Goal: Task Accomplishment & Management: Use online tool/utility

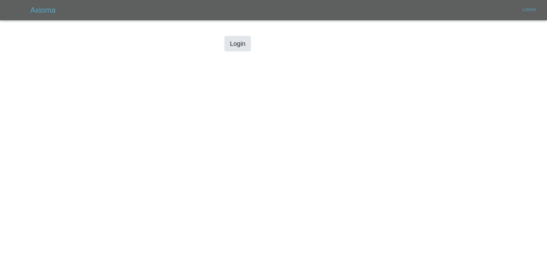
click at [235, 48] on link "Login" at bounding box center [238, 43] width 26 height 15
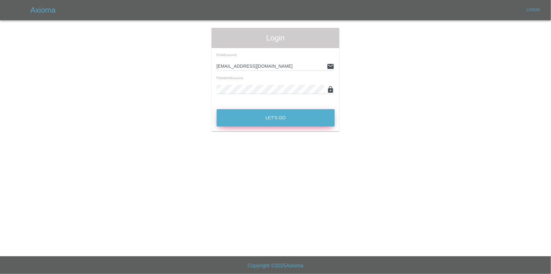
click at [268, 120] on button "Let's Go" at bounding box center [276, 117] width 118 height 17
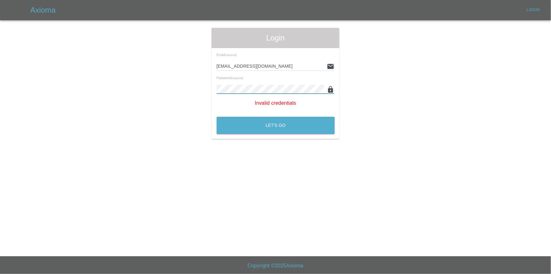
click at [217, 117] on button "Let's Go" at bounding box center [276, 125] width 118 height 17
click at [235, 128] on button "Let's Go" at bounding box center [276, 125] width 118 height 17
click at [217, 117] on button "Let's Go" at bounding box center [276, 125] width 118 height 17
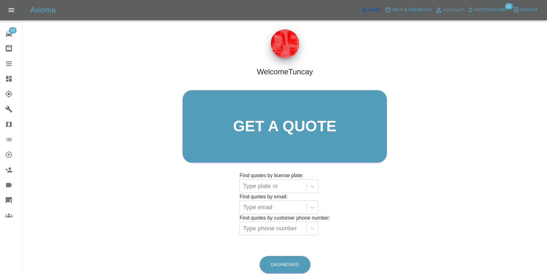
click at [376, 9] on span "Admin" at bounding box center [375, 9] width 14 height 7
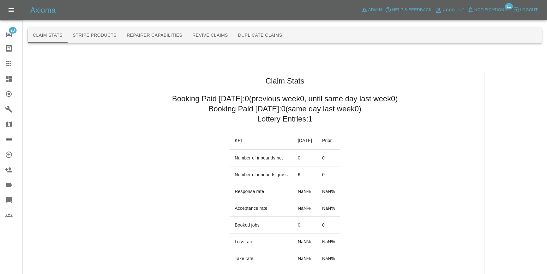
click at [256, 37] on button "Duplicate Claims" at bounding box center [260, 35] width 54 height 15
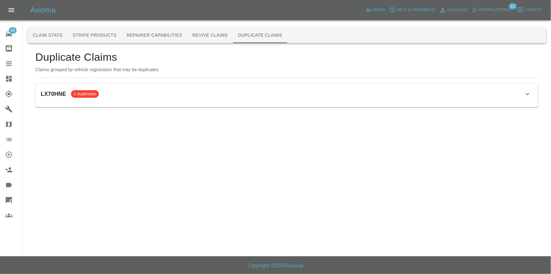
click at [178, 99] on div "LX70HNE 1 duplicates" at bounding box center [287, 93] width 492 height 11
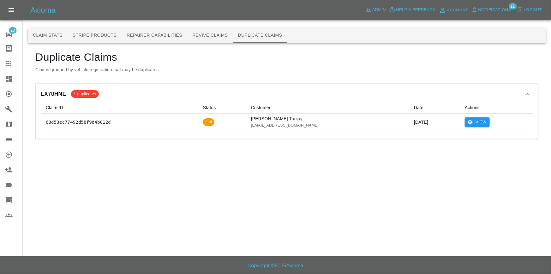
click at [221, 89] on div "LX70HNE 1 duplicates" at bounding box center [287, 93] width 492 height 11
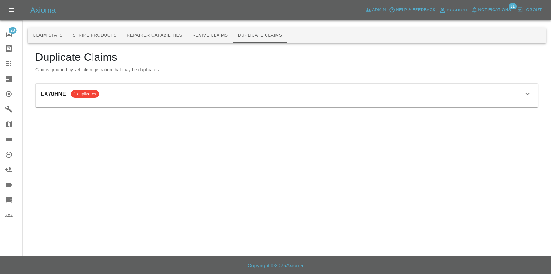
click at [215, 81] on div "Duplicate Claims Claims grouped by vehicle registration that may be duplicates …" at bounding box center [286, 79] width 503 height 57
click at [213, 88] on div "LX70HNE 1 duplicates Claim ID Status Customer Date Actions 68d53ec77492d58f9d4b…" at bounding box center [287, 94] width 503 height 23
click at [212, 91] on div "LX70HNE 1 duplicates" at bounding box center [287, 93] width 492 height 11
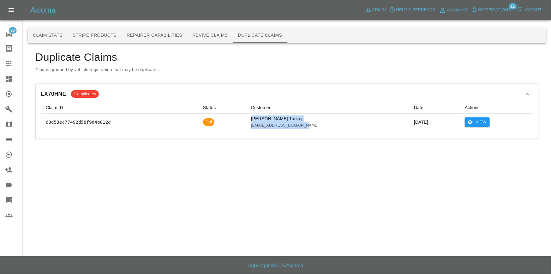
drag, startPoint x: 301, startPoint y: 123, endPoint x: 246, endPoint y: 116, distance: 55.2
click at [246, 116] on td "Huseynov Tunjay tuncayhuseynov@gmail.com" at bounding box center [327, 121] width 163 height 17
click at [257, 98] on div "LX70HNE 1 duplicates" at bounding box center [287, 93] width 492 height 11
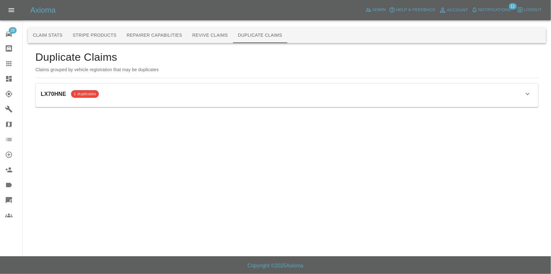
click at [366, 98] on div "LX70HNE 1 duplicates" at bounding box center [287, 93] width 492 height 11
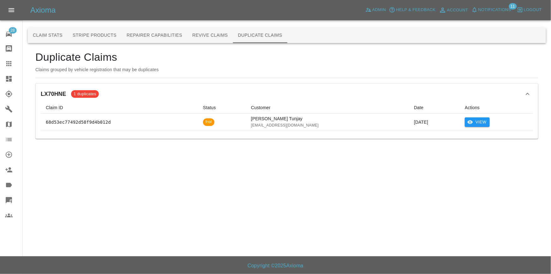
click at [480, 128] on td "View" at bounding box center [496, 121] width 73 height 17
click at [479, 120] on button "View" at bounding box center [477, 122] width 25 height 10
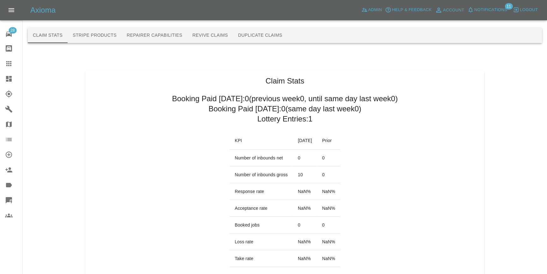
click at [260, 39] on button "Duplicate Claims" at bounding box center [260, 35] width 54 height 15
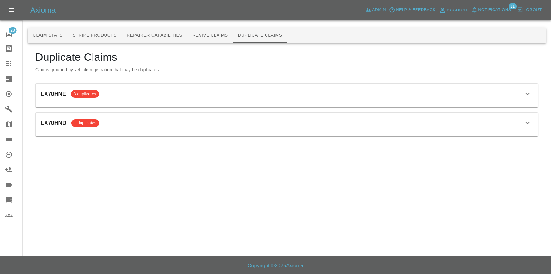
click at [120, 130] on div "LX70HND 1 duplicates Claim ID Status Customer Date Actions 68d560d0da6e32d6d1bd…" at bounding box center [287, 123] width 503 height 23
click at [118, 125] on div "LX70HND 1 duplicates" at bounding box center [287, 123] width 492 height 11
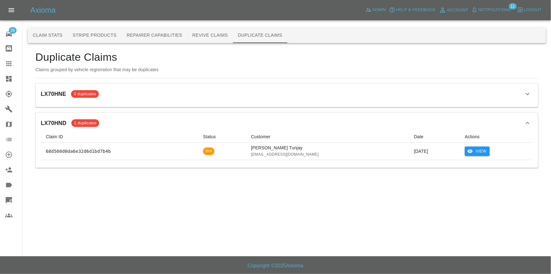
click at [126, 96] on div "LX70HNE 3 duplicates" at bounding box center [287, 93] width 492 height 11
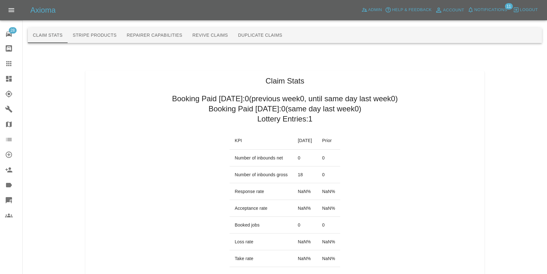
click at [242, 38] on button "Duplicate Claims" at bounding box center [260, 35] width 54 height 15
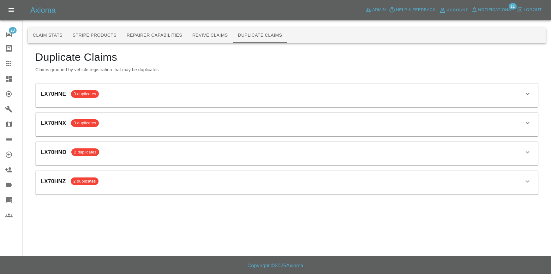
click at [134, 184] on div "LX70HNZ 2 duplicates" at bounding box center [287, 181] width 492 height 11
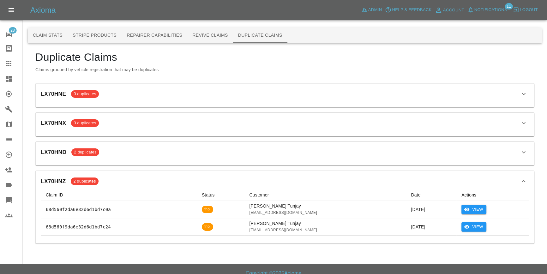
click at [152, 146] on div "LX70HND 2 duplicates Claim ID Status Customer Date Actions 68d560d0da6e32d6d1bd…" at bounding box center [285, 153] width 498 height 23
click at [153, 151] on div "LX70HND 2 duplicates" at bounding box center [285, 152] width 488 height 11
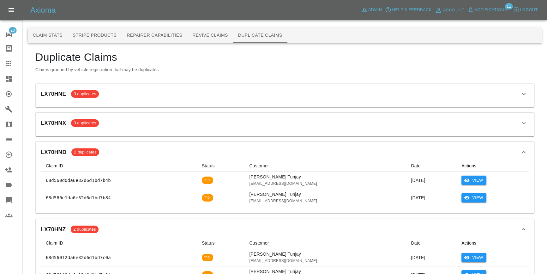
click at [152, 127] on div "LX70HNX 3 duplicates" at bounding box center [285, 123] width 488 height 11
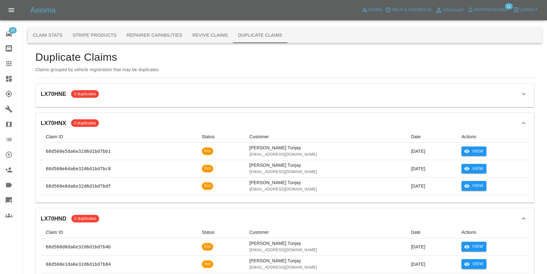
click at [157, 97] on div "LX70HNE 3 duplicates" at bounding box center [285, 93] width 488 height 11
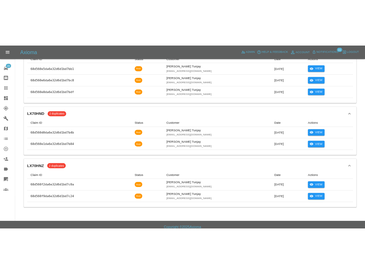
scroll to position [184, 0]
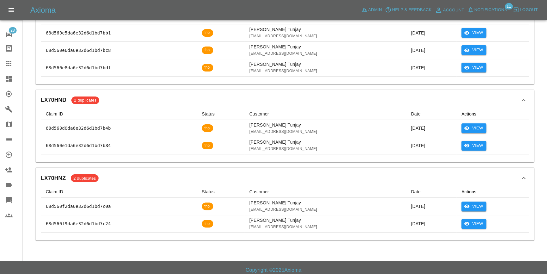
drag, startPoint x: 162, startPoint y: 166, endPoint x: 162, endPoint y: 162, distance: 3.5
click at [162, 162] on div "Duplicate Claims Claims grouped by vehicle registration that may be duplicates …" at bounding box center [284, 53] width 499 height 374
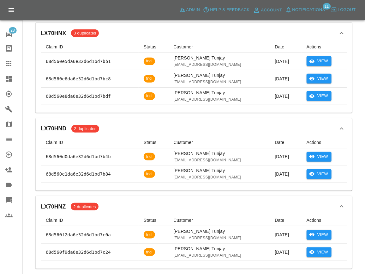
scroll to position [69, 0]
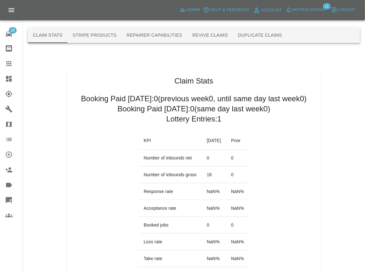
click at [260, 42] on button "Duplicate Claims" at bounding box center [260, 35] width 54 height 15
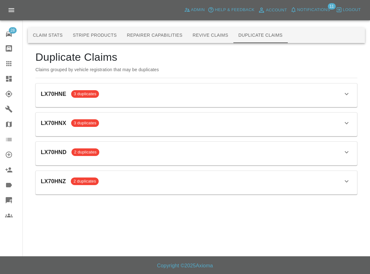
click at [237, 90] on div "LX70HNE 3 duplicates" at bounding box center [196, 93] width 311 height 11
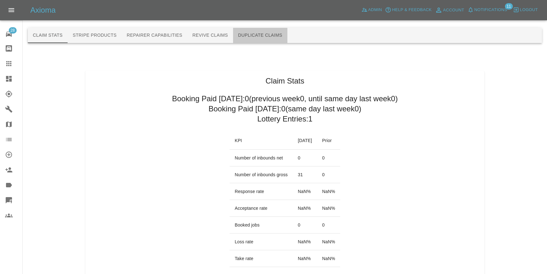
click at [271, 35] on button "Duplicate Claims" at bounding box center [260, 35] width 54 height 15
click at [234, 36] on button "Duplicate Claims" at bounding box center [260, 35] width 54 height 15
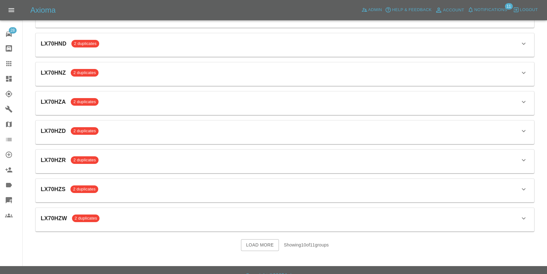
scroll to position [146, 0]
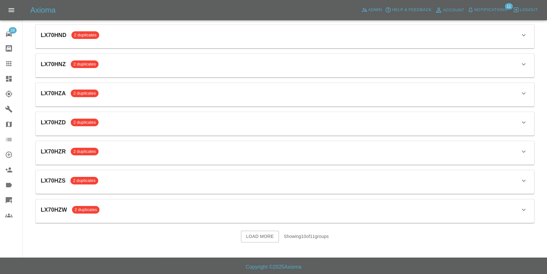
click at [246, 234] on button "Load More" at bounding box center [260, 236] width 38 height 12
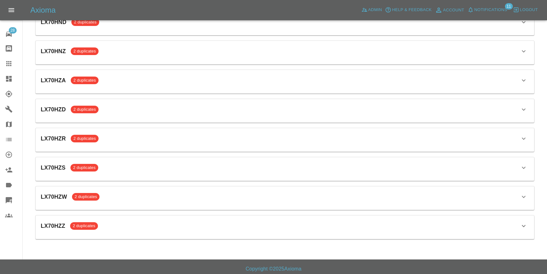
scroll to position [161, 0]
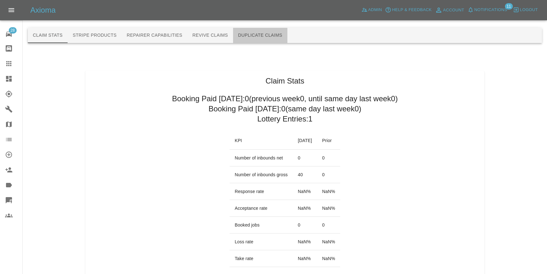
click at [249, 32] on button "Duplicate Claims" at bounding box center [260, 35] width 54 height 15
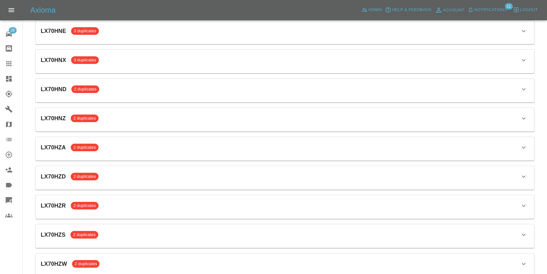
scroll to position [146, 0]
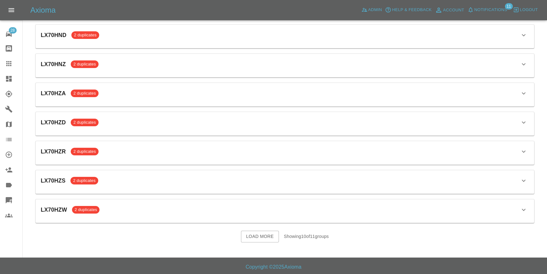
click at [253, 230] on button "Load More" at bounding box center [260, 236] width 38 height 12
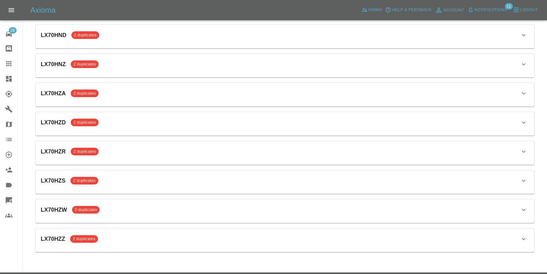
click at [254, 234] on div "LX70HZZ 2 duplicates" at bounding box center [285, 238] width 488 height 11
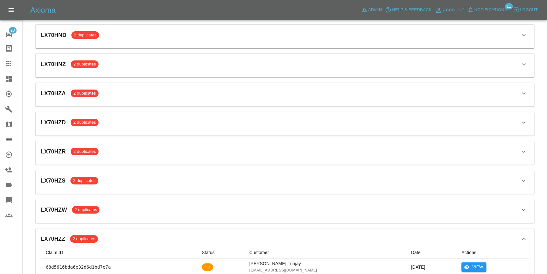
click at [130, 234] on div "LX70HZZ 2 duplicates" at bounding box center [285, 238] width 488 height 11
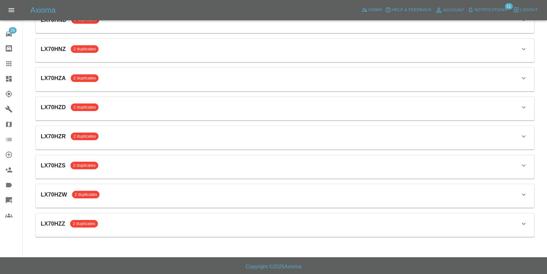
click at [147, 224] on div "LX70HZZ 2 duplicates" at bounding box center [285, 223] width 488 height 11
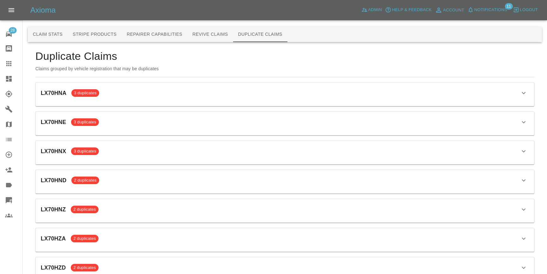
scroll to position [0, 0]
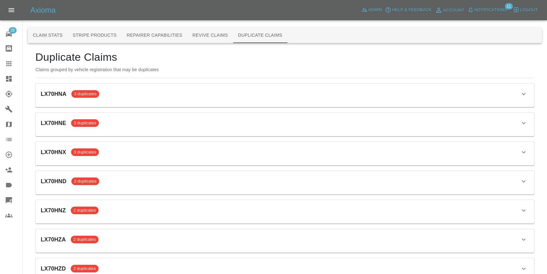
click at [123, 90] on div "LX70HNA 3 duplicates" at bounding box center [285, 93] width 488 height 11
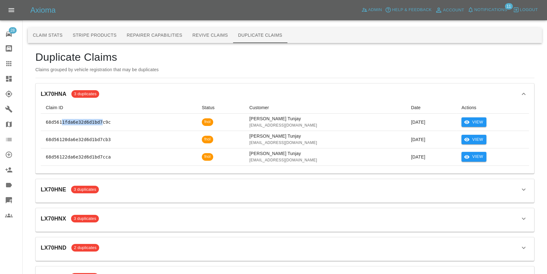
drag, startPoint x: 98, startPoint y: 121, endPoint x: 55, endPoint y: 121, distance: 43.0
click at [56, 121] on p "68d5611fda6e32d6d1bd7c9c" at bounding box center [119, 122] width 146 height 6
click at [60, 125] on td "68d5611fda6e32d6d1bd7c9c" at bounding box center [119, 121] width 156 height 17
click at [98, 138] on p "68d56120da6e32d6d1bd7cb3" at bounding box center [119, 139] width 146 height 6
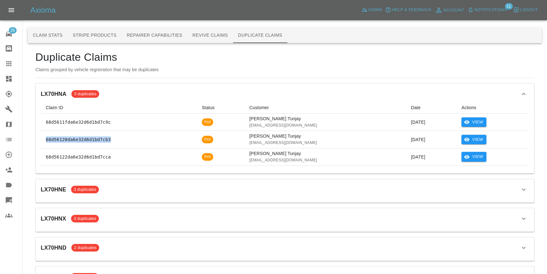
click at [98, 138] on p "68d56120da6e32d6d1bd7cb3" at bounding box center [119, 139] width 146 height 6
click at [486, 120] on td "View" at bounding box center [492, 121] width 73 height 17
click at [482, 120] on button "View" at bounding box center [473, 122] width 25 height 10
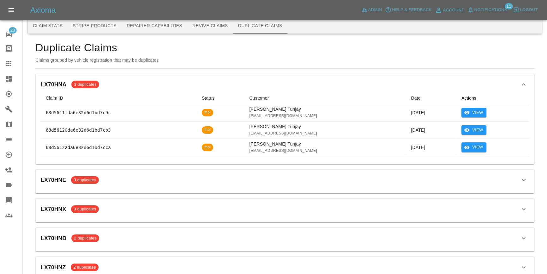
scroll to position [28, 0]
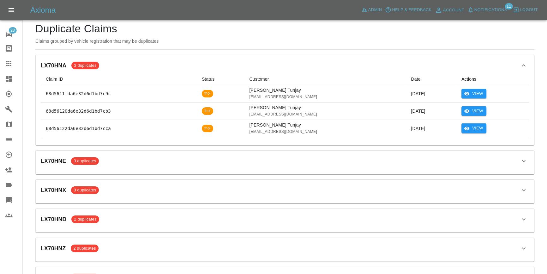
click at [167, 150] on div "LX70HNE 3 duplicates Claim ID Status Customer Date Actions 68d53ec77492d58f9d4b…" at bounding box center [285, 161] width 498 height 23
click at [167, 161] on div "LX70HNE 3 duplicates" at bounding box center [285, 160] width 488 height 11
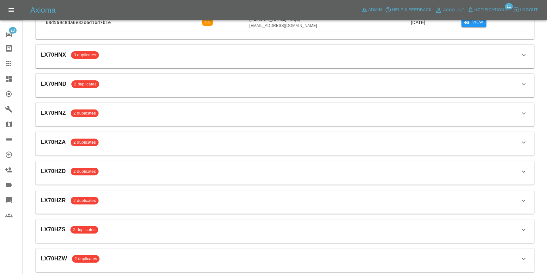
click at [155, 172] on div "LX70HZD 2 duplicates" at bounding box center [285, 171] width 488 height 11
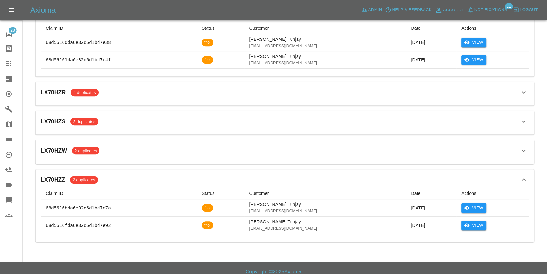
scroll to position [388, 0]
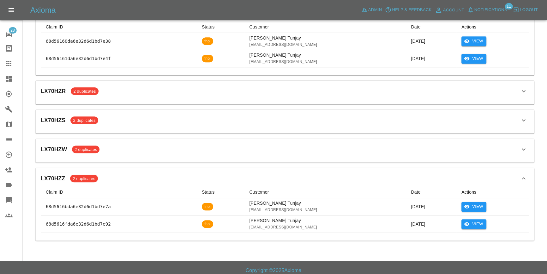
click at [159, 168] on div "LX70HZZ 2 duplicates Claim ID Status Customer Date Actions 68d5616bda6e32d6d1bd…" at bounding box center [285, 204] width 498 height 72
click at [155, 151] on div "LX70HZW 2 duplicates Claim ID Status Customer Date Actions 68d56132da6e32d6d1bd…" at bounding box center [285, 150] width 498 height 23
click at [156, 139] on div "LX70HZW 2 duplicates Claim ID Status Customer Date Actions 68d56132da6e32d6d1bd…" at bounding box center [285, 150] width 498 height 23
click at [156, 121] on div "LX70HZS 2 duplicates" at bounding box center [285, 120] width 488 height 11
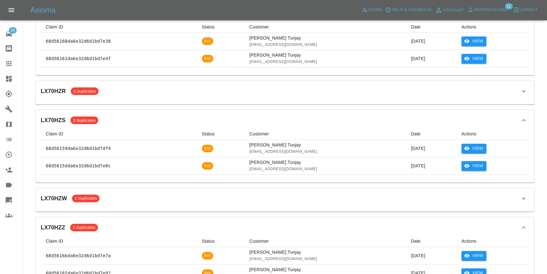
click at [157, 91] on div "LX70HZR 2 duplicates" at bounding box center [285, 91] width 488 height 11
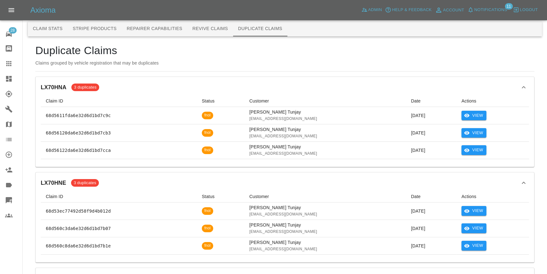
scroll to position [0, 0]
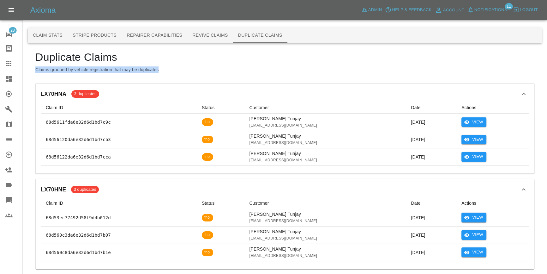
drag, startPoint x: 162, startPoint y: 69, endPoint x: 34, endPoint y: 71, distance: 127.9
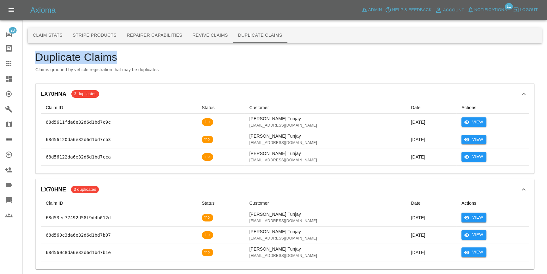
drag, startPoint x: 124, startPoint y: 57, endPoint x: 22, endPoint y: 58, distance: 102.3
click at [132, 69] on p "Claims grouped by vehicle registration that may be duplicates" at bounding box center [284, 69] width 499 height 6
click at [154, 87] on div "LX70HNA 3 duplicates Claim ID Status Customer Date Actions 68d5611fda6e32d6d1bd…" at bounding box center [285, 128] width 498 height 90
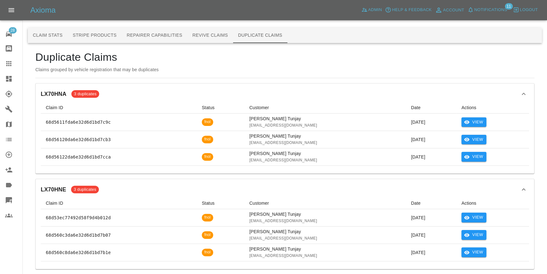
click at [153, 92] on div "LX70HNA 3 duplicates" at bounding box center [285, 93] width 488 height 11
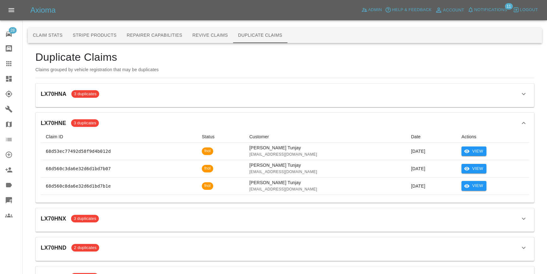
click at [162, 125] on div "LX70HNE 3 duplicates" at bounding box center [285, 123] width 488 height 11
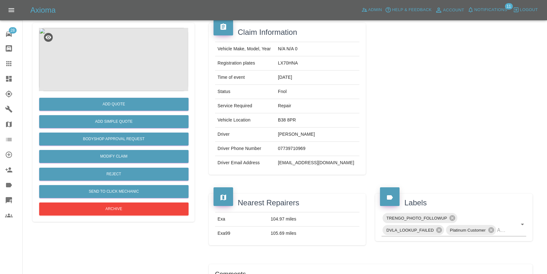
scroll to position [28, 0]
